Goal: Task Accomplishment & Management: Manage account settings

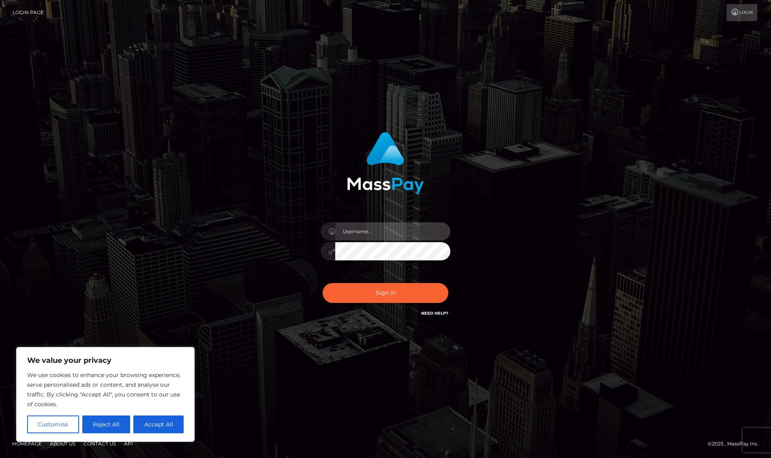
click at [394, 234] on input "text" at bounding box center [392, 232] width 115 height 18
type input "[EMAIL_ADDRESS][DOMAIN_NAME]"
click at [387, 291] on button "Sign in" at bounding box center [386, 293] width 126 height 20
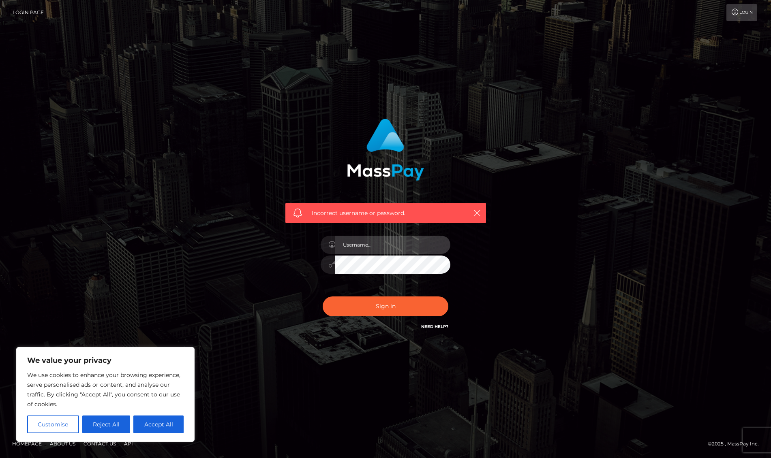
click at [390, 240] on input "text" at bounding box center [392, 245] width 115 height 18
type input "[EMAIL_ADDRESS][DOMAIN_NAME]"
click at [441, 326] on link "Need Help?" at bounding box center [434, 326] width 27 height 5
click at [567, 234] on div "Incorrect username or password. nevaehallston@gmail.com" at bounding box center [385, 229] width 462 height 233
click at [323, 297] on button "Sign in" at bounding box center [386, 307] width 126 height 20
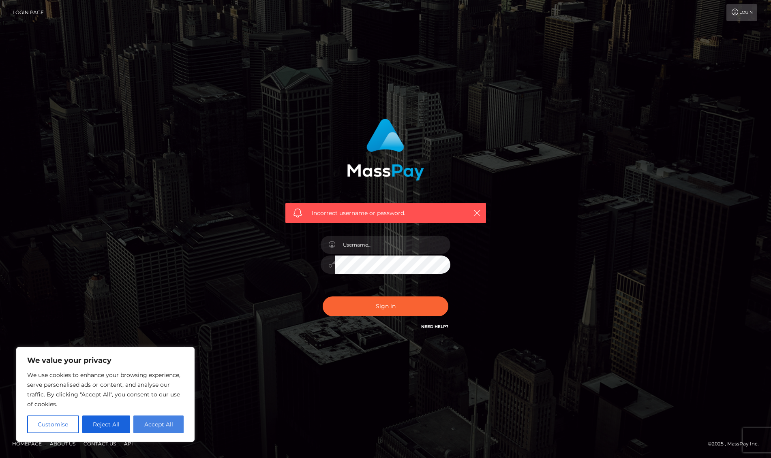
click at [141, 428] on button "Accept All" at bounding box center [158, 425] width 50 height 18
checkbox input "true"
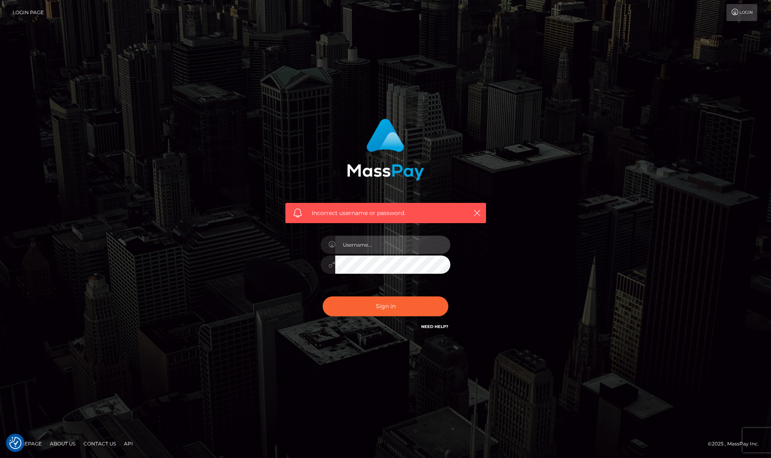
click at [417, 244] on input "text" at bounding box center [392, 245] width 115 height 18
type input "[EMAIL_ADDRESS][DOMAIN_NAME]"
click at [322, 268] on div at bounding box center [386, 264] width 130 height 16
click at [323, 297] on button "Sign in" at bounding box center [386, 307] width 126 height 20
click at [430, 252] on input "text" at bounding box center [392, 245] width 115 height 18
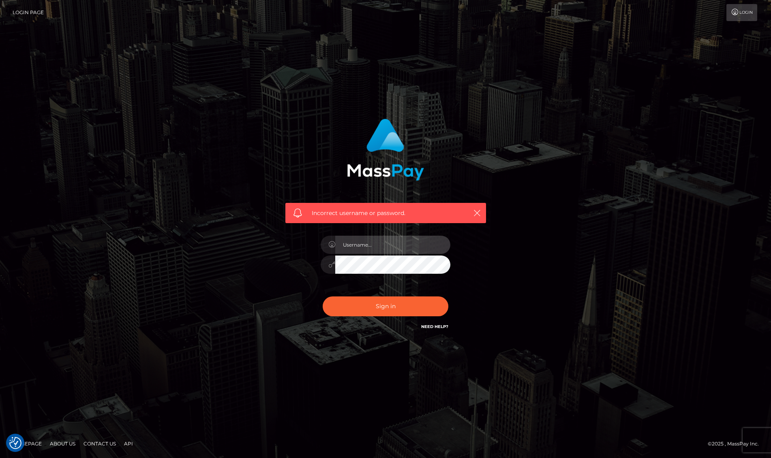
type input "[EMAIL_ADDRESS][DOMAIN_NAME]"
click at [419, 306] on button "Sign in" at bounding box center [386, 307] width 126 height 20
click at [741, 12] on link "Login" at bounding box center [741, 12] width 31 height 17
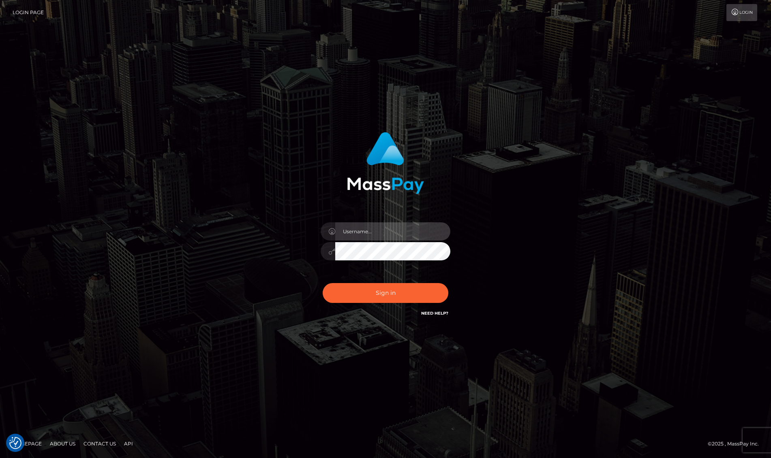
click at [416, 227] on input "text" at bounding box center [392, 232] width 115 height 18
type input "[EMAIL_ADDRESS][DOMAIN_NAME]"
click at [334, 250] on div at bounding box center [386, 250] width 130 height 16
click at [592, 213] on div "[EMAIL_ADDRESS][DOMAIN_NAME]" at bounding box center [385, 229] width 462 height 206
click at [428, 315] on link "Need Help?" at bounding box center [434, 313] width 27 height 5
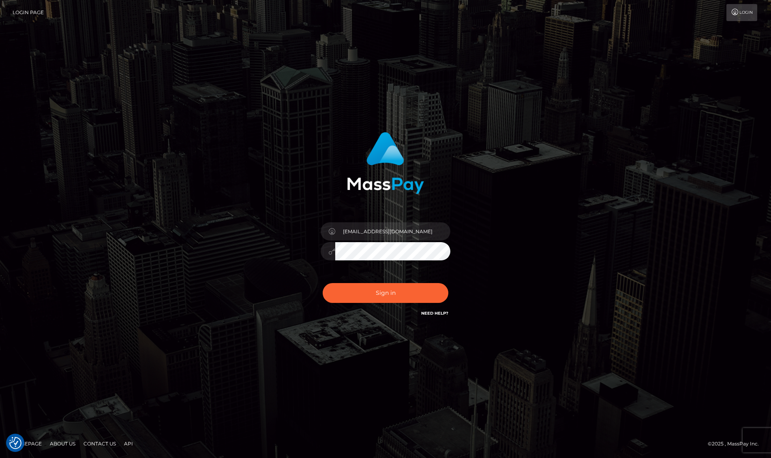
click at [673, 225] on div "nevaehallston@gmail.com" at bounding box center [385, 229] width 771 height 328
click at [427, 311] on link "Need Help?" at bounding box center [434, 313] width 27 height 5
click at [323, 283] on button "Sign in" at bounding box center [386, 293] width 126 height 20
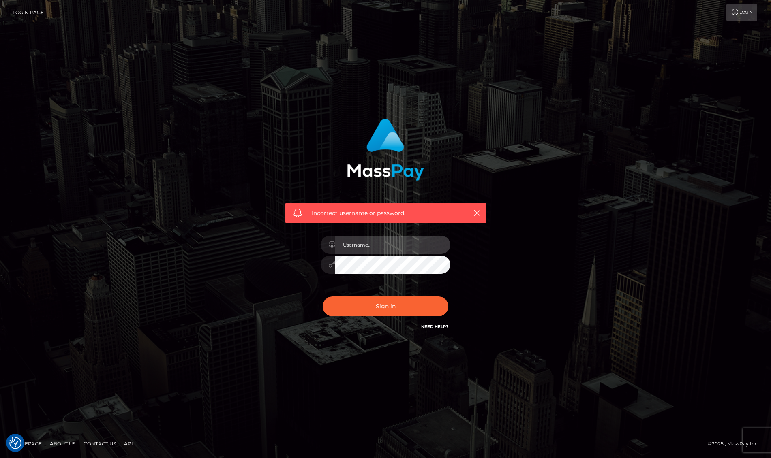
click at [363, 250] on input "text" at bounding box center [392, 245] width 115 height 18
click at [390, 244] on input "text" at bounding box center [392, 245] width 115 height 18
type input "nevaehallston"
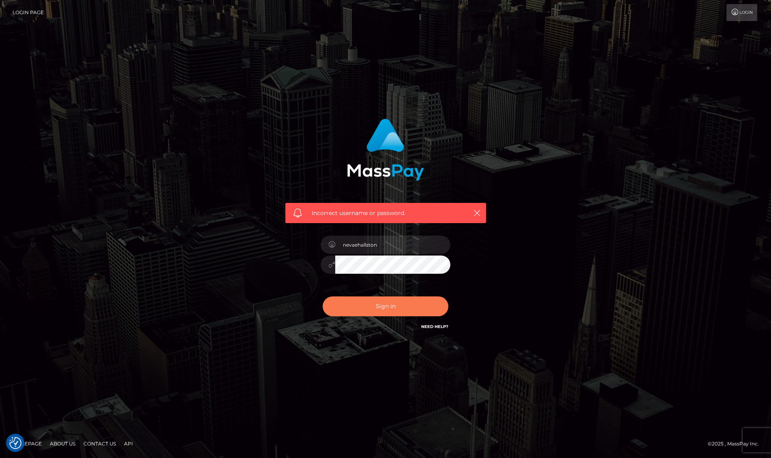
click at [389, 310] on button "Sign in" at bounding box center [386, 307] width 126 height 20
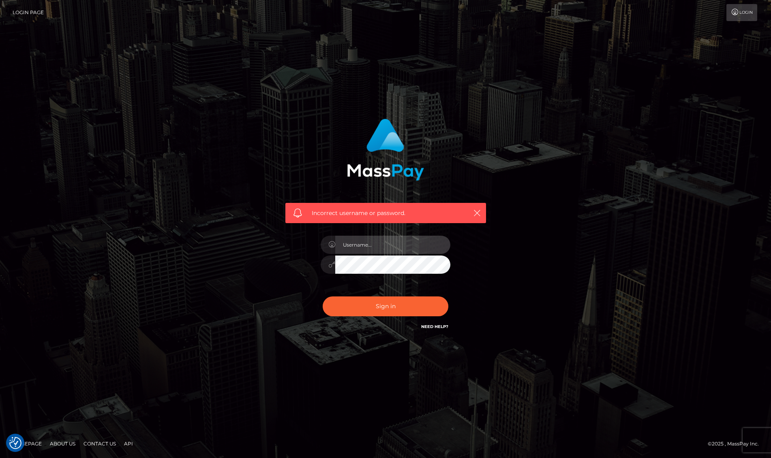
click at [399, 239] on input "text" at bounding box center [392, 245] width 115 height 18
type input "nevaehangelina"
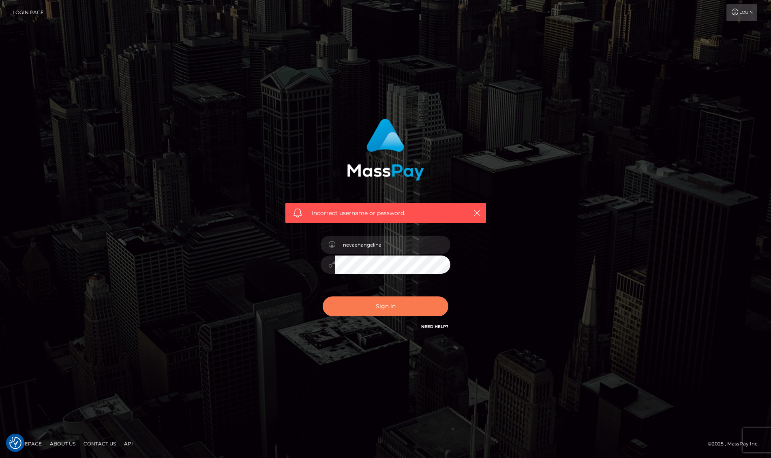
click at [381, 300] on button "Sign in" at bounding box center [386, 307] width 126 height 20
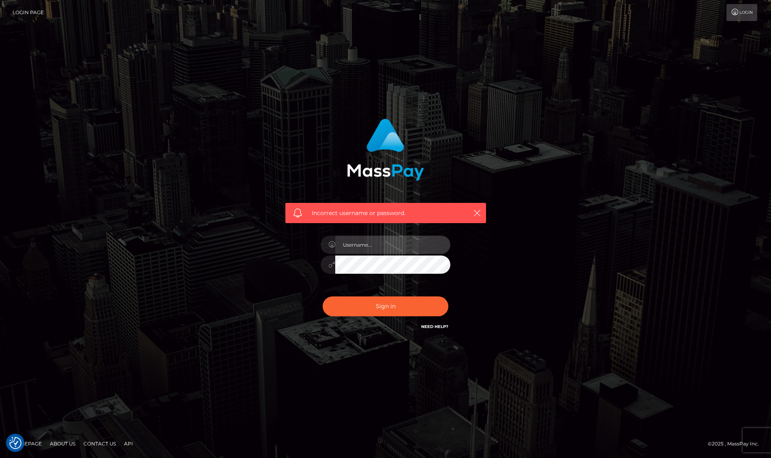
click at [420, 246] on input "text" at bounding box center [392, 245] width 115 height 18
click at [606, 276] on div "Incorrect username or password." at bounding box center [385, 229] width 462 height 233
click at [407, 242] on input "text" at bounding box center [392, 245] width 115 height 18
type input "[EMAIL_ADDRESS][DOMAIN_NAME]"
drag, startPoint x: 414, startPoint y: 246, endPoint x: 265, endPoint y: 245, distance: 148.8
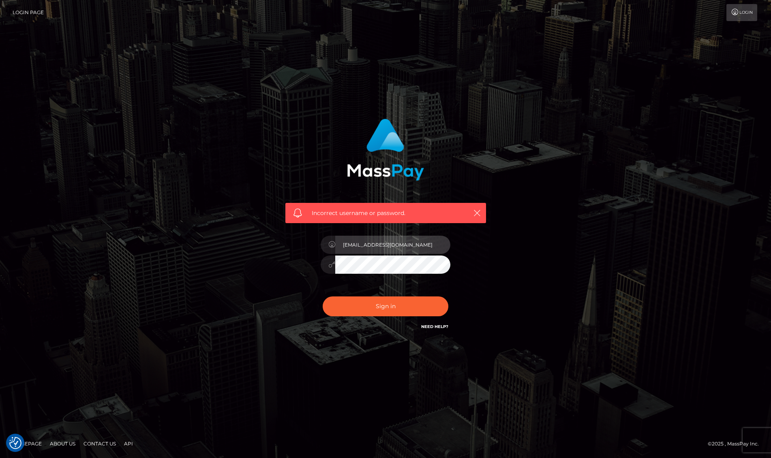
click at [265, 245] on div "Incorrect username or password. [EMAIL_ADDRESS][DOMAIN_NAME]" at bounding box center [385, 229] width 462 height 233
type input "imogen15279"
click at [323, 297] on button "Sign in" at bounding box center [386, 307] width 126 height 20
click at [476, 214] on icon "button" at bounding box center [477, 213] width 8 height 8
click at [476, 213] on icon "button" at bounding box center [477, 213] width 8 height 8
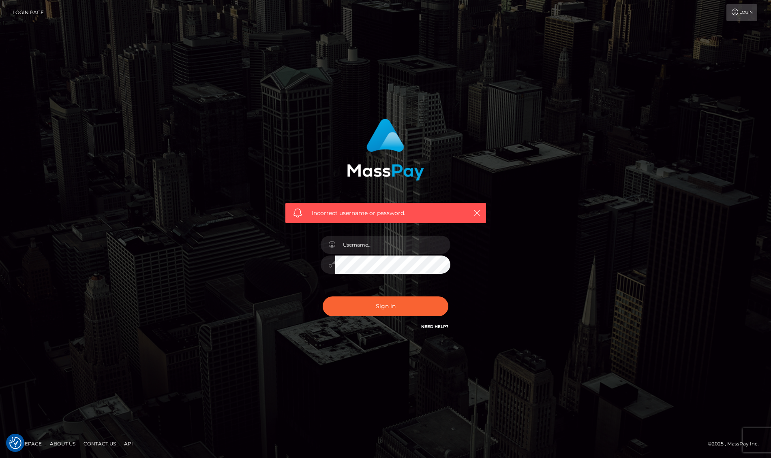
click at [578, 210] on div "Incorrect username or password." at bounding box center [385, 229] width 462 height 233
click at [473, 214] on icon "button" at bounding box center [477, 213] width 8 height 8
click at [420, 239] on input "text" at bounding box center [392, 245] width 115 height 18
click at [415, 340] on form "Incorrect username or password." at bounding box center [385, 229] width 213 height 233
click at [439, 330] on div "Need Help?" at bounding box center [434, 328] width 27 height 10
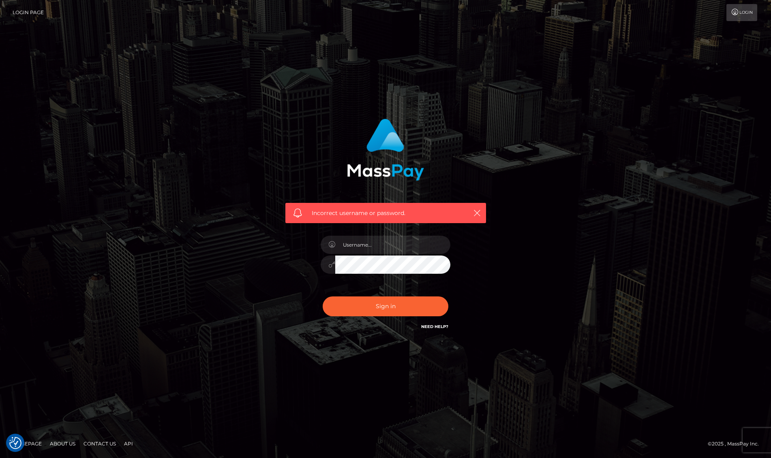
click at [442, 324] on link "Need Help?" at bounding box center [434, 326] width 27 height 5
click at [424, 240] on input "text" at bounding box center [392, 245] width 115 height 18
